Goal: Obtain resource: Obtain resource

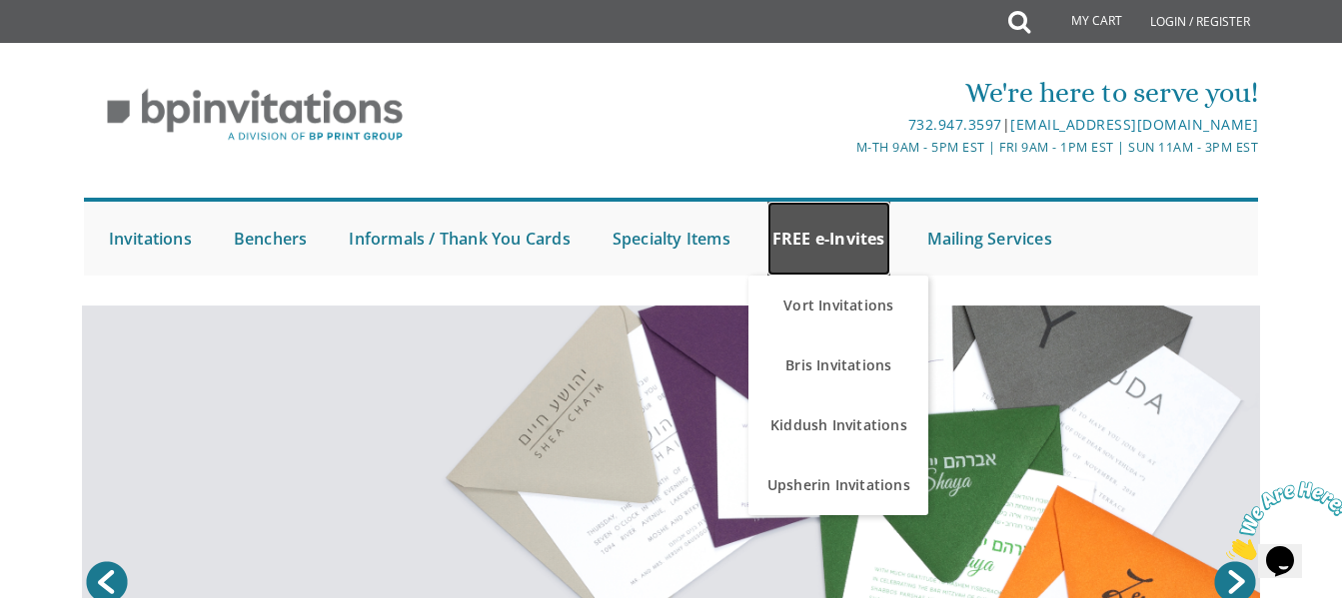
click at [854, 230] on link "FREE e-Invites" at bounding box center [828, 239] width 123 height 74
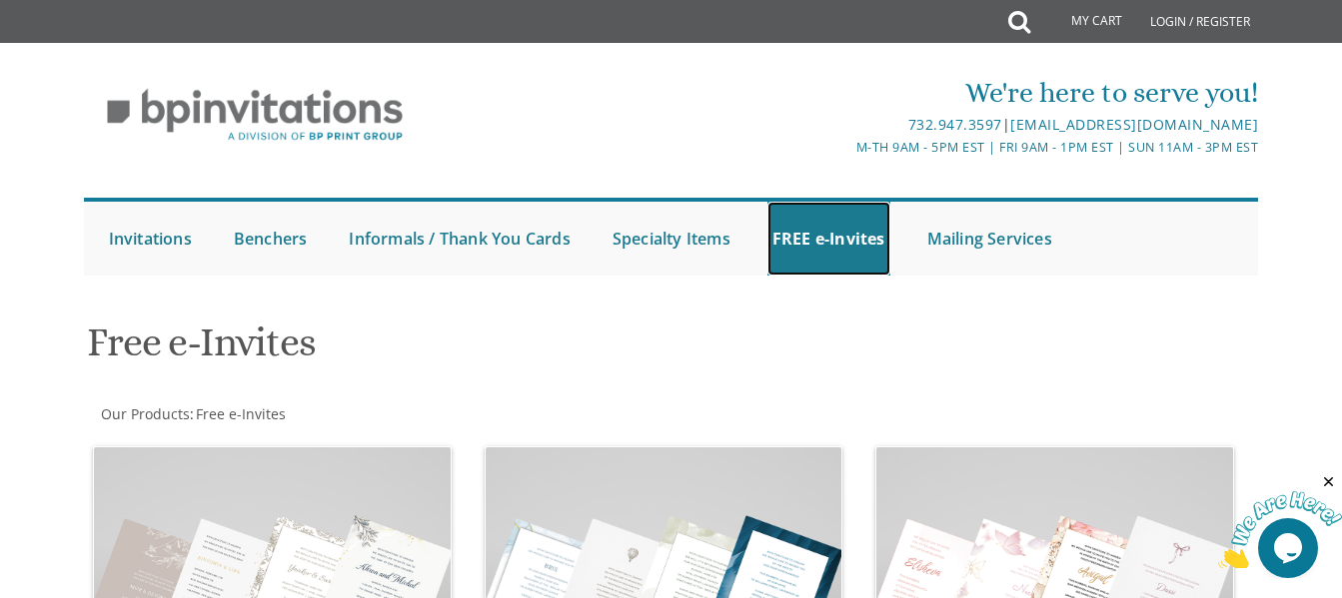
click at [854, 230] on link "FREE e-Invites" at bounding box center [828, 239] width 123 height 74
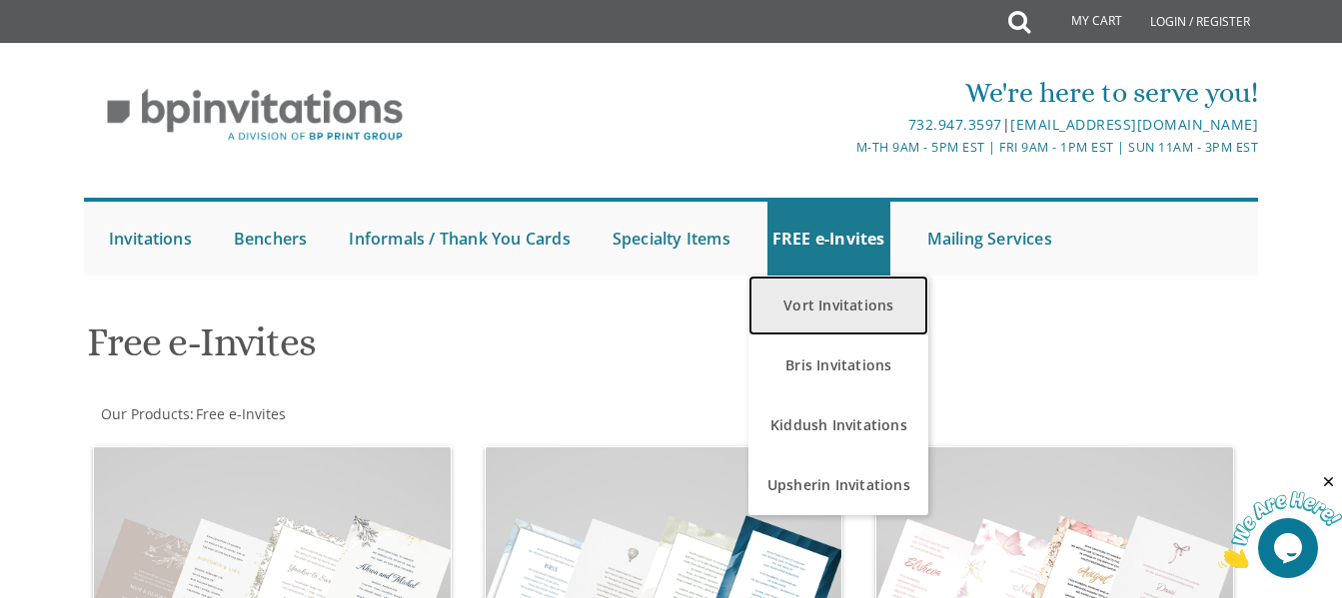
click at [833, 310] on link "Vort Invitations" at bounding box center [838, 306] width 180 height 60
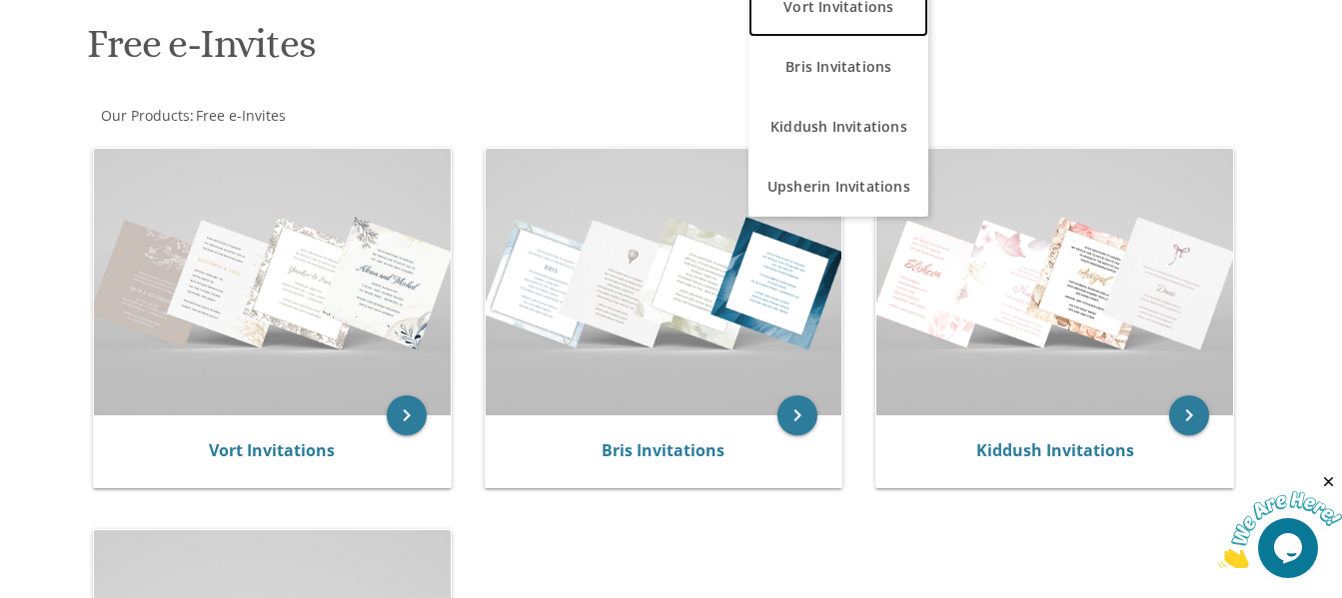
scroll to position [300, 0]
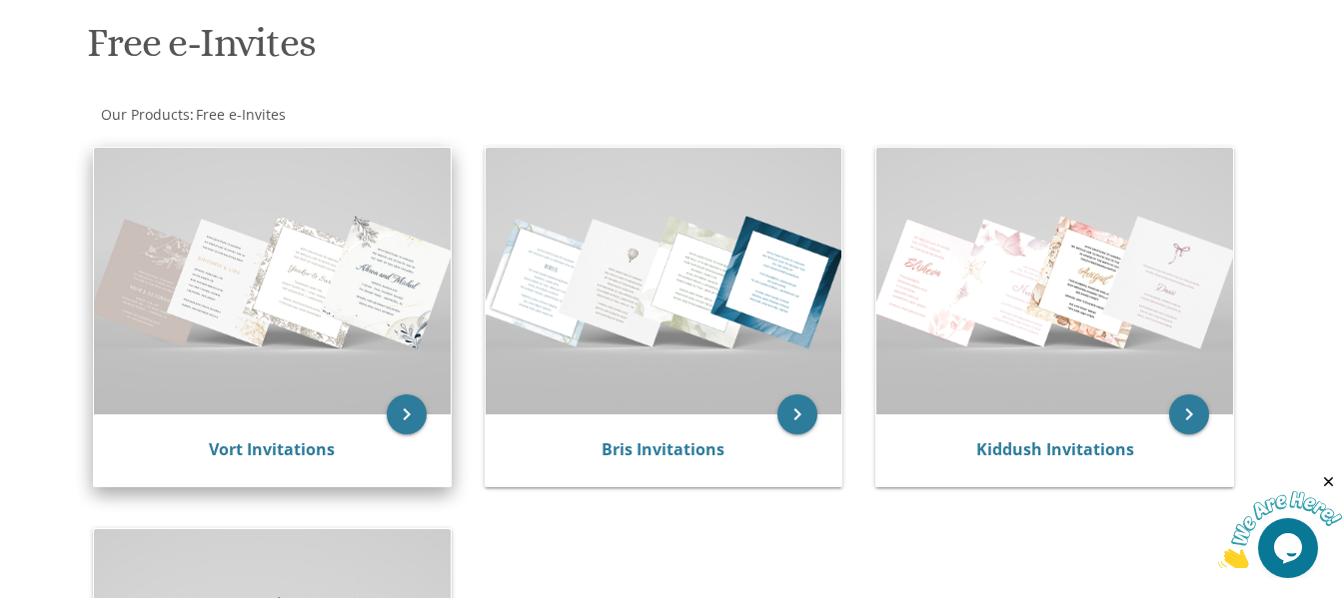
click at [254, 318] on img at bounding box center [272, 282] width 357 height 268
click at [405, 412] on icon "keyboard_arrow_right" at bounding box center [407, 415] width 40 height 40
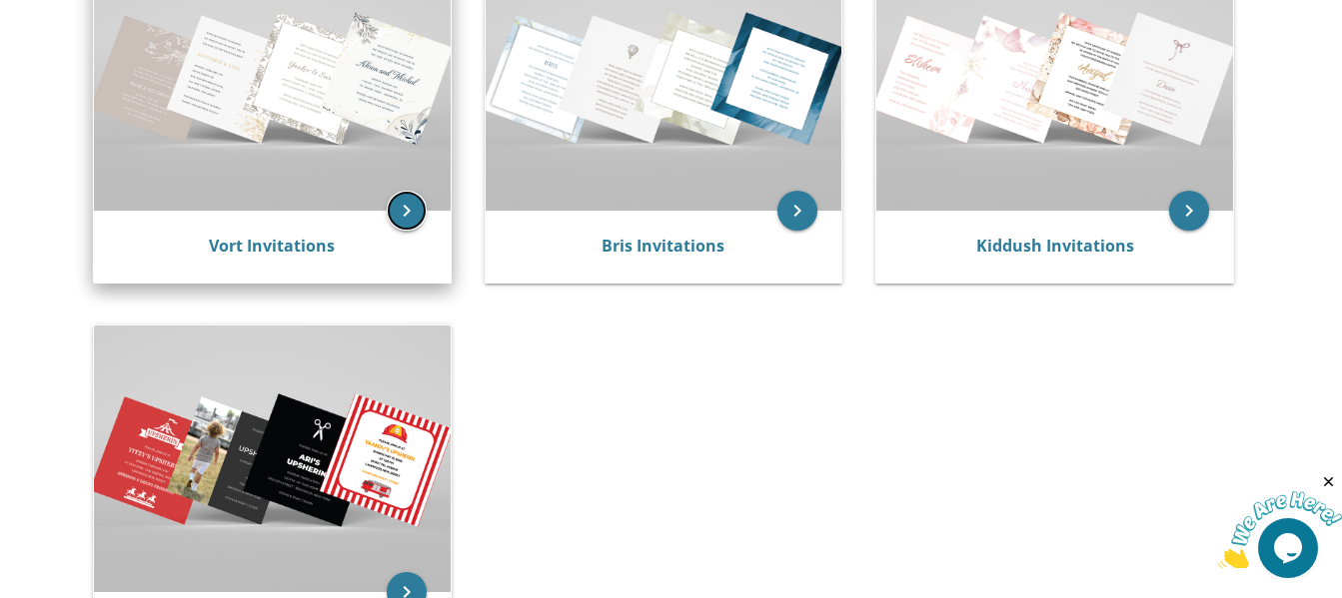
scroll to position [500, 0]
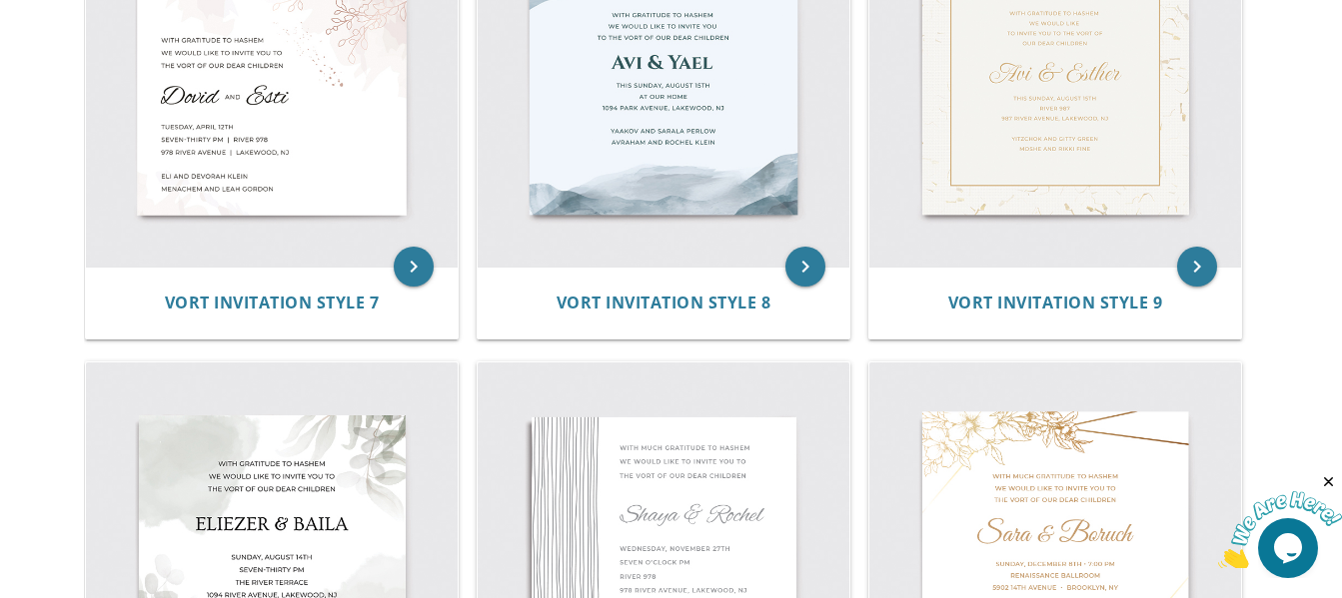
scroll to position [1399, 0]
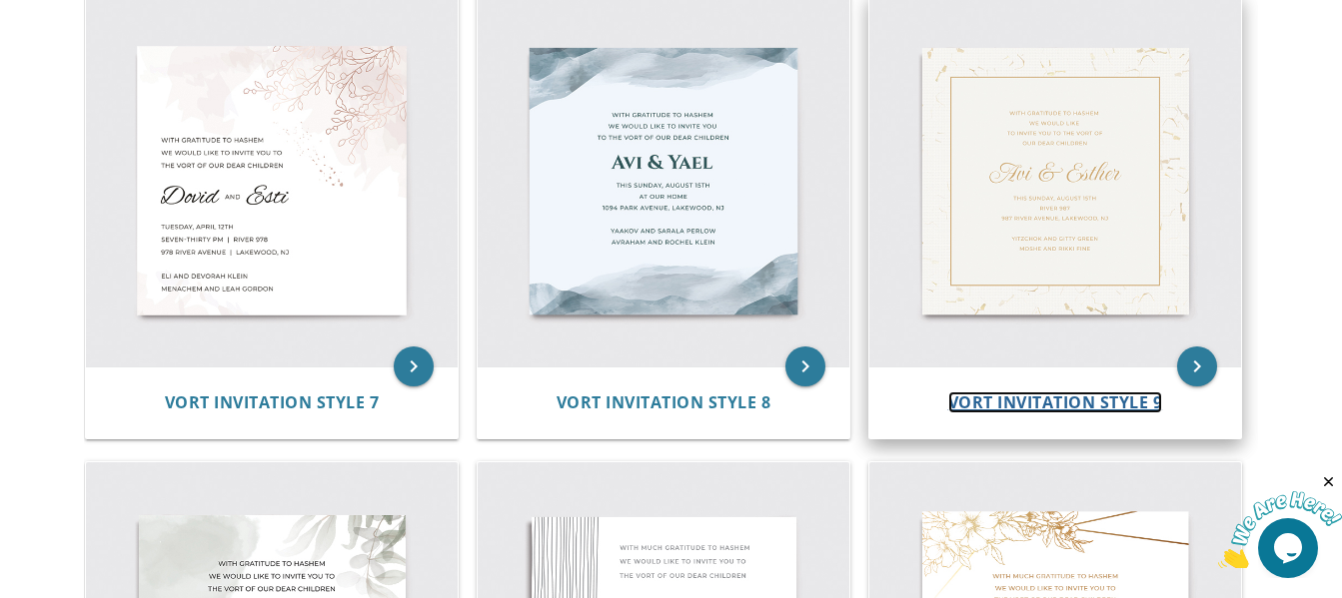
click at [991, 404] on span "Vort Invitation Style 9" at bounding box center [1055, 403] width 215 height 22
click at [992, 402] on span "Vort Invitation Style 9" at bounding box center [1055, 403] width 215 height 22
click at [1196, 359] on icon "keyboard_arrow_right" at bounding box center [1197, 367] width 40 height 40
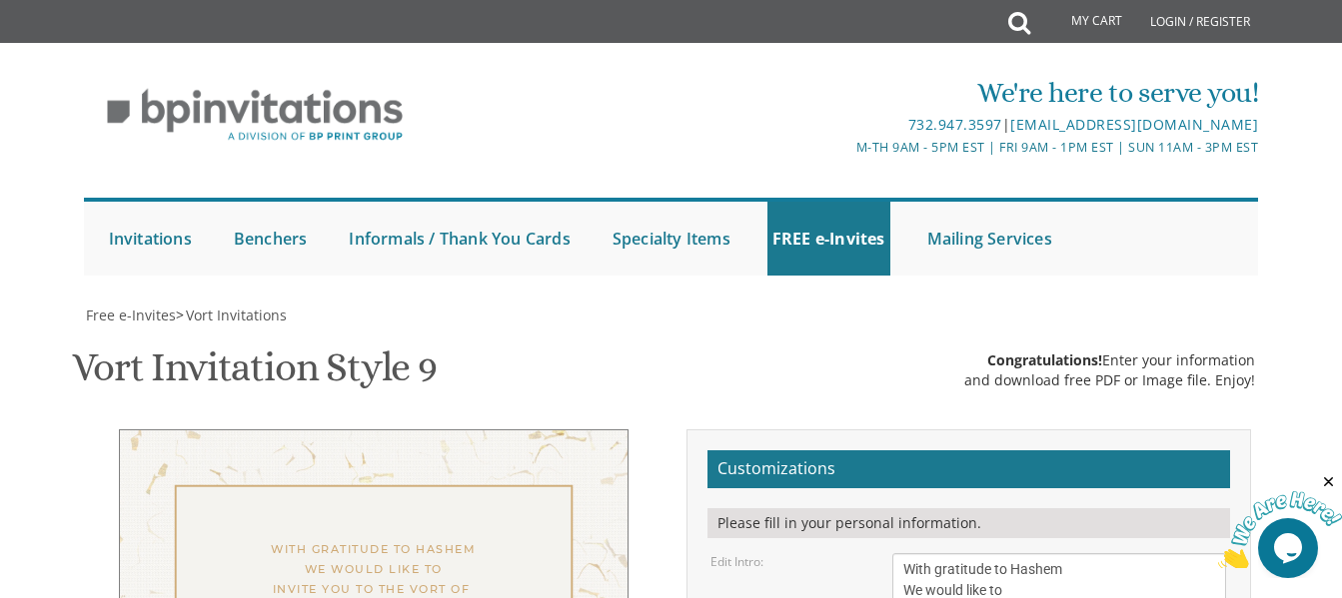
scroll to position [300, 0]
drag, startPoint x: 1074, startPoint y: 271, endPoint x: 894, endPoint y: 275, distance: 179.9
click at [894, 554] on textarea "With gratitude to Hashem We would like to Invite you to the vort of our dear ch…" at bounding box center [1059, 602] width 334 height 96
type textarea "Please Join Me We would like to Invite you to the vort of our dear children"
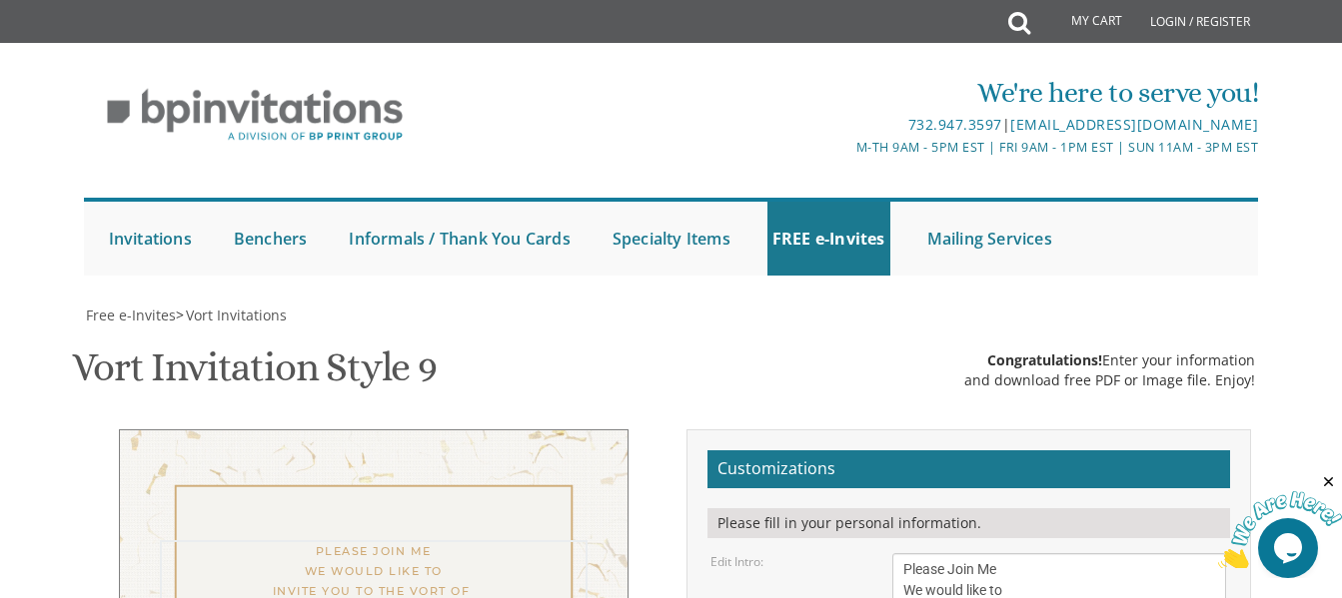
click at [457, 541] on div "Please Join Me We would like to Invite you to the vort of our dear children" at bounding box center [374, 580] width 428 height 79
click at [240, 308] on span "Vort Invitations" at bounding box center [236, 315] width 101 height 19
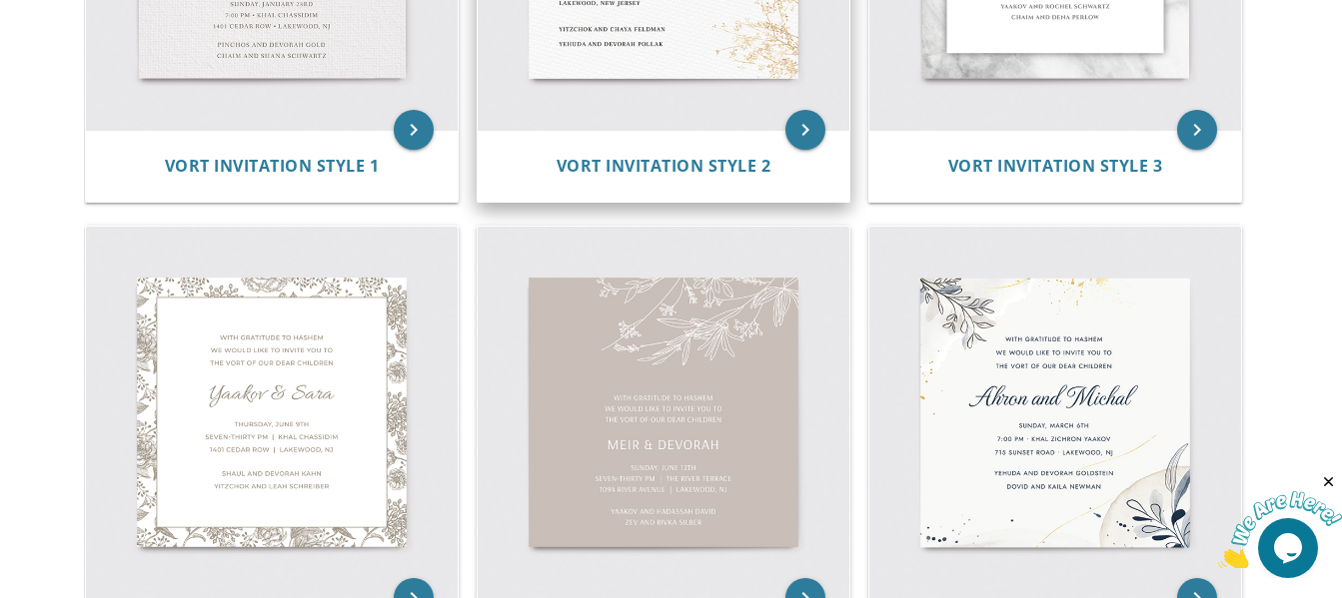
scroll to position [799, 0]
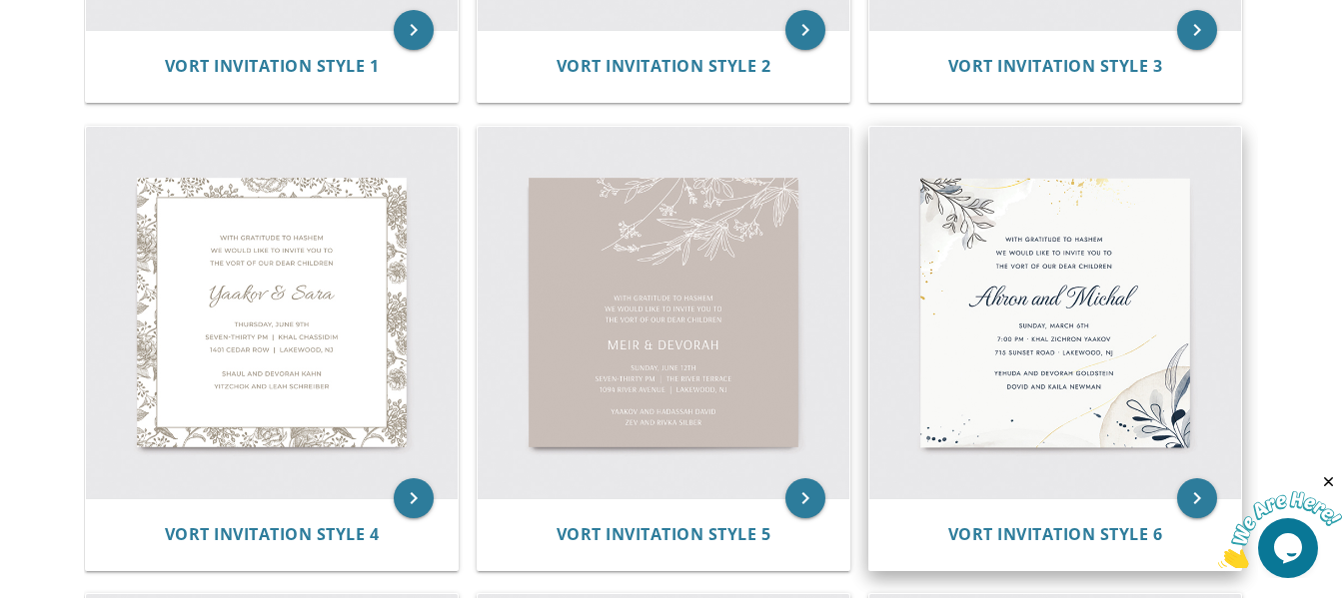
click at [1029, 300] on img at bounding box center [1055, 313] width 372 height 372
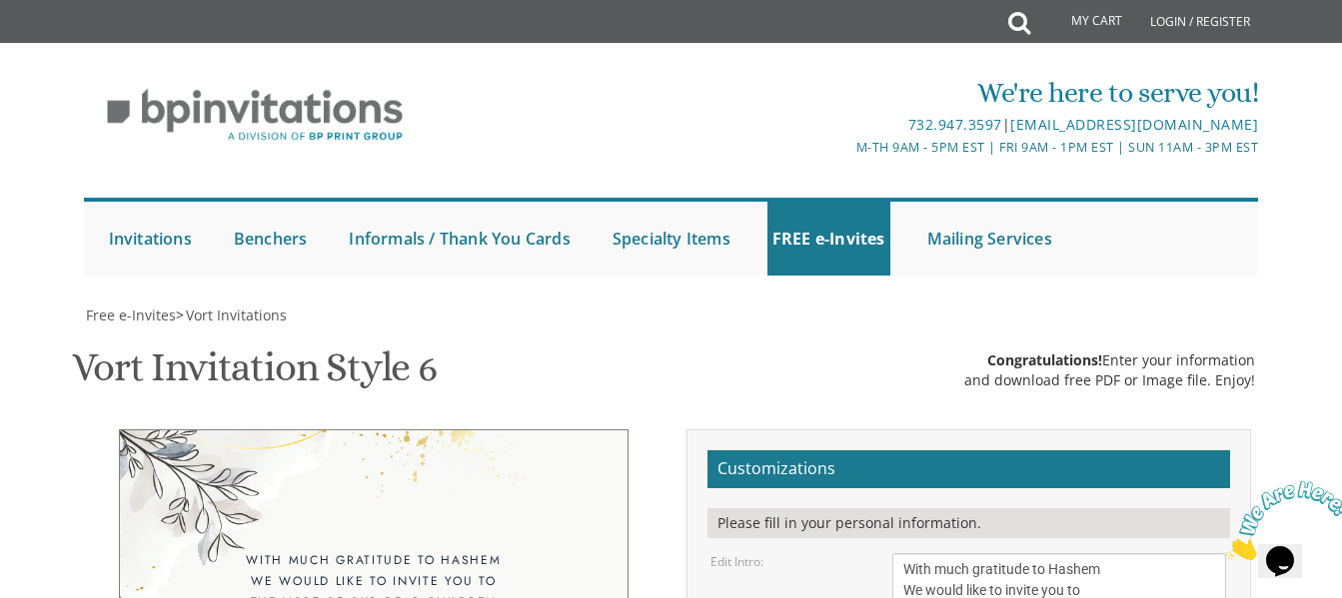
scroll to position [100, 0]
click at [924, 554] on textarea "With much gratitude to Hashem We would like to invite you to The vort of our de…" at bounding box center [1059, 591] width 334 height 75
drag, startPoint x: 1083, startPoint y: 512, endPoint x: 927, endPoint y: 526, distance: 156.5
click at [927, 554] on textarea "With much gratitude to Hashem We would like to invite you to The vort of our de…" at bounding box center [1059, 591] width 334 height 75
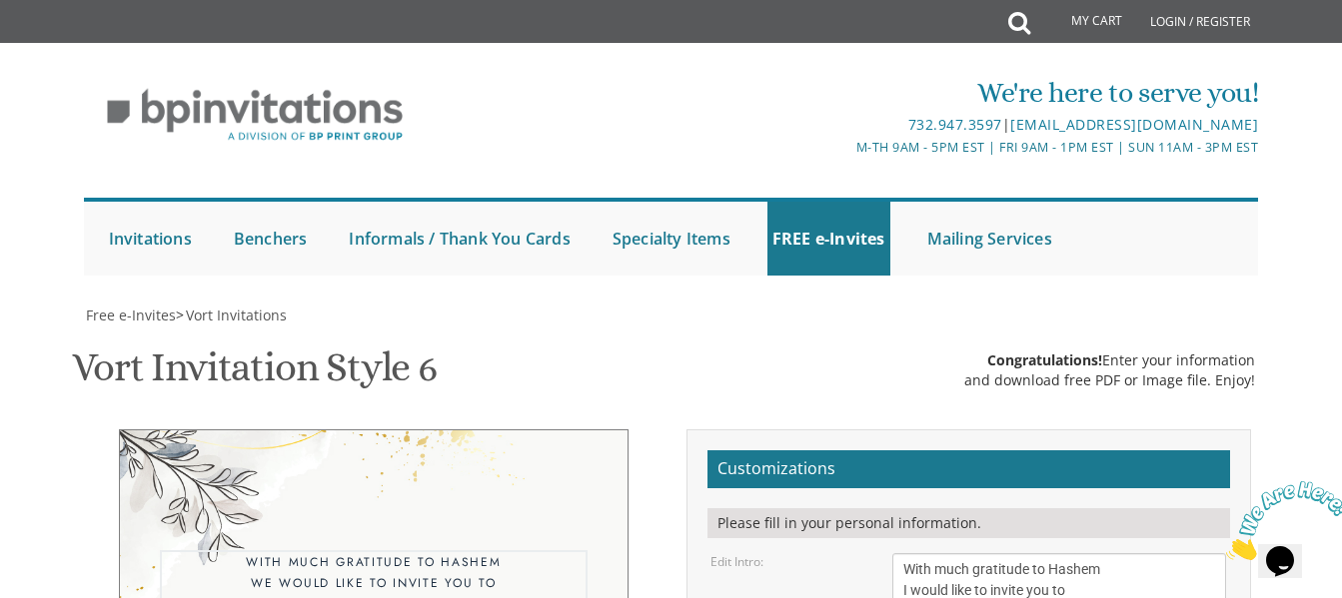
type textarea "With much gratitude to Hashem I would like to invite you to The [PERSON_NAME] o…"
drag, startPoint x: 1028, startPoint y: 426, endPoint x: 862, endPoint y: 425, distance: 165.9
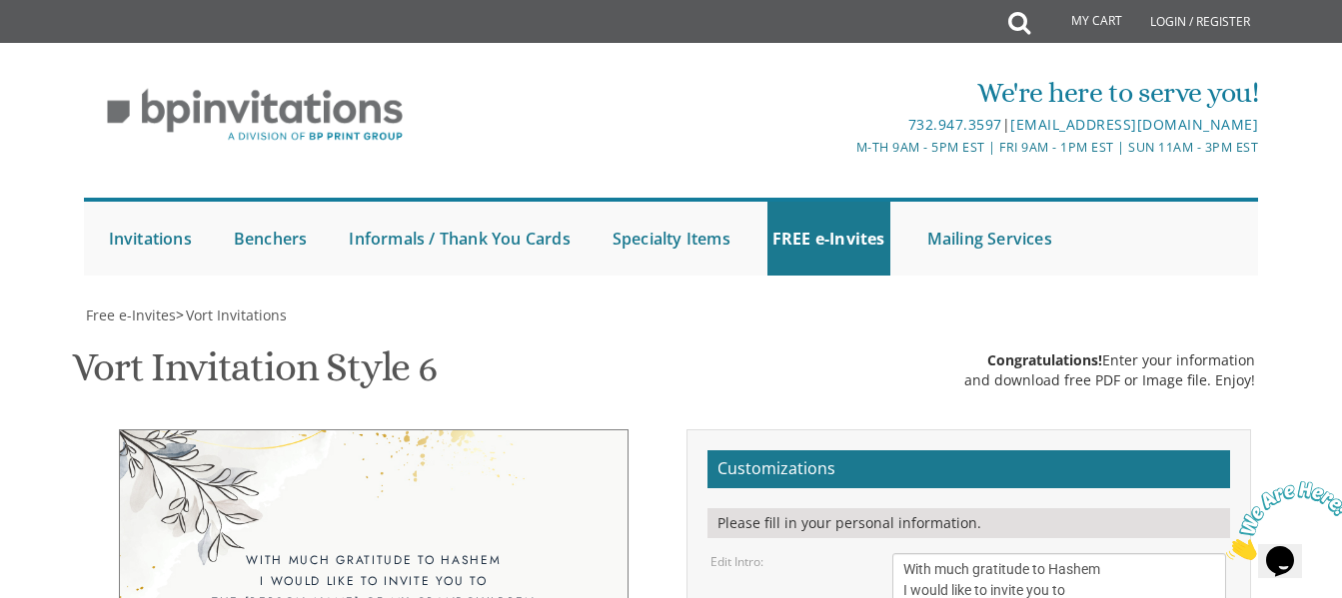
type textarea "[PERSON_NAME] and Ruchoma"
drag, startPoint x: 1008, startPoint y: 513, endPoint x: 904, endPoint y: 528, distance: 105.0
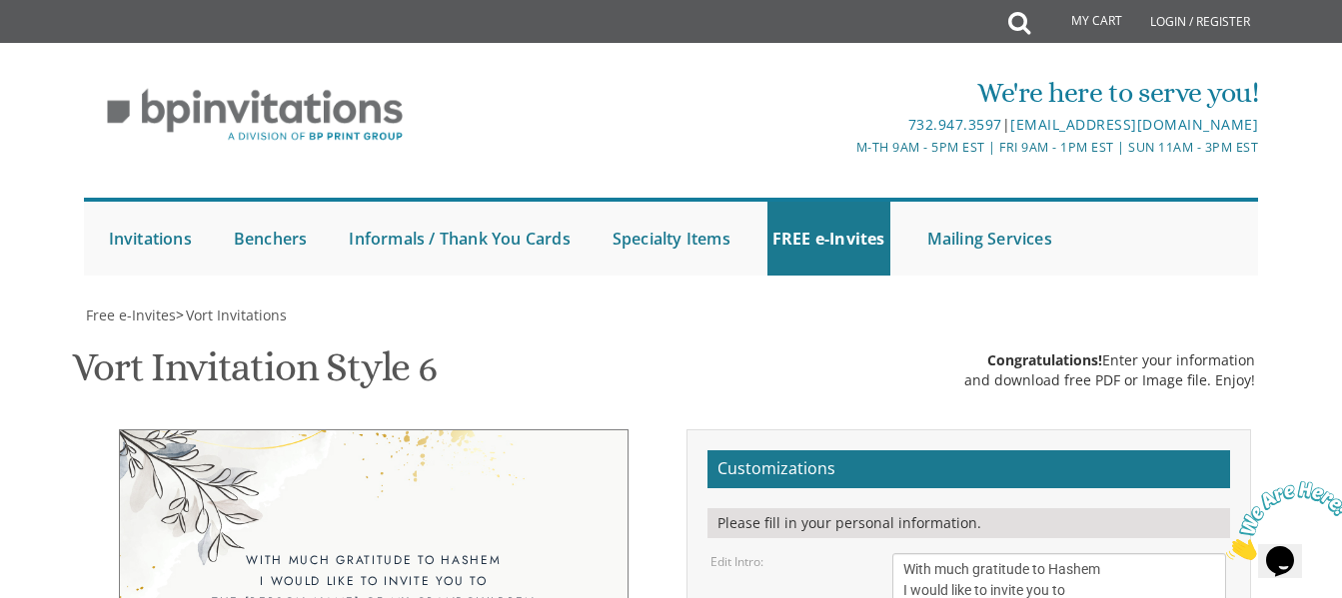
type textarea "[DATE] 7:00 pm • [GEOGRAPHIC_DATA] 6471 us9 • [PERSON_NAME][GEOGRAPHIC_DATA]"
drag, startPoint x: 1098, startPoint y: 365, endPoint x: 893, endPoint y: 362, distance: 204.8
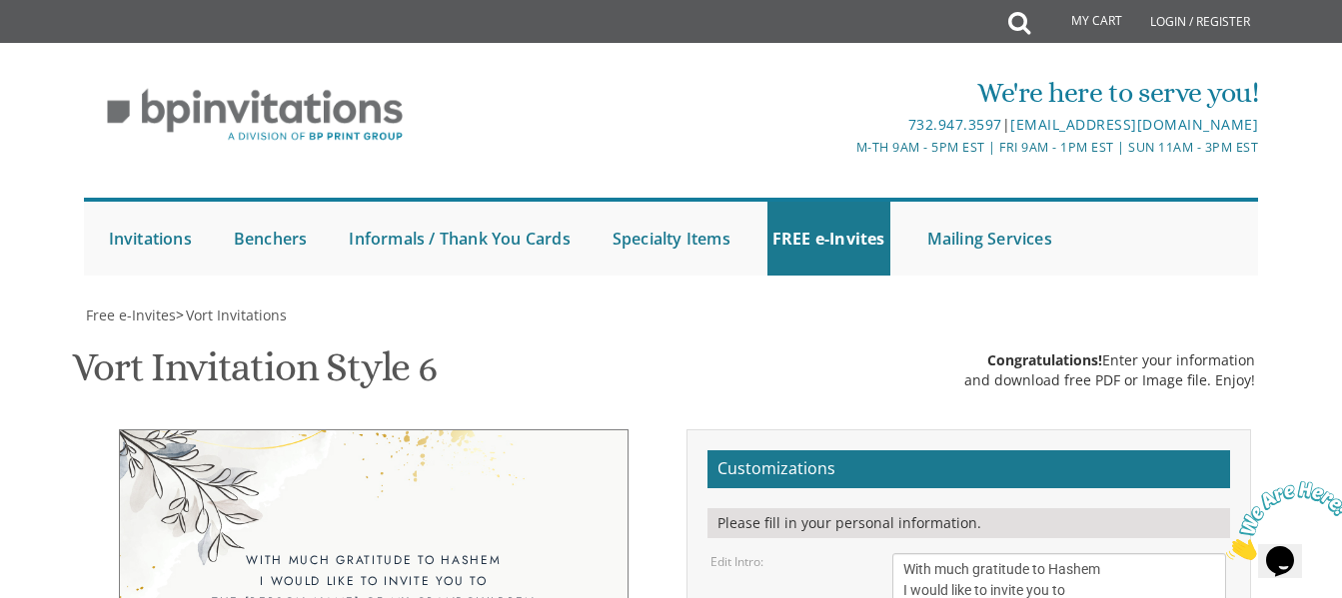
drag, startPoint x: 1064, startPoint y: 389, endPoint x: 888, endPoint y: 392, distance: 175.9
type textarea "[PERSON_NAME] Please note: Bentching at 9:00 PM"
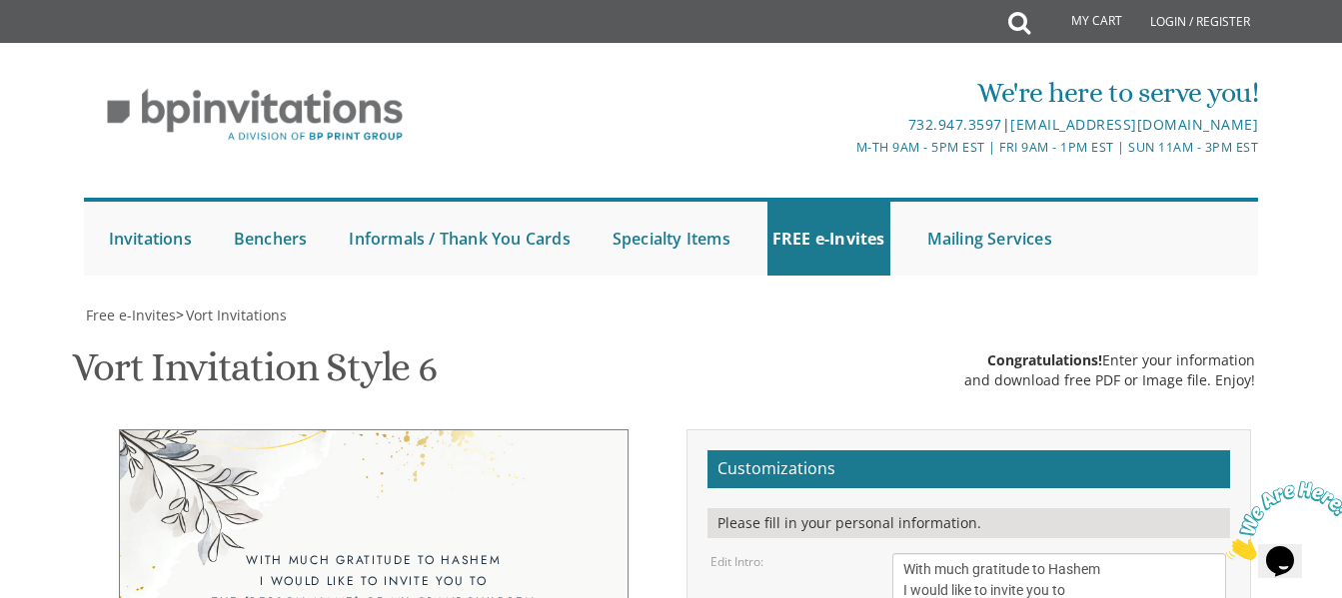
type input "[EMAIL_ADDRESS][DOMAIN_NAME]"
